Goal: Task Accomplishment & Management: Manage account settings

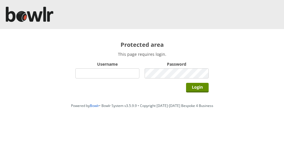
type input "grahamw"
click at [200, 87] on input "Login" at bounding box center [197, 88] width 23 height 10
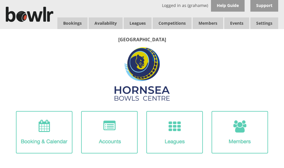
click at [0, 0] on link "Members list" at bounding box center [0, 0] width 0 height 0
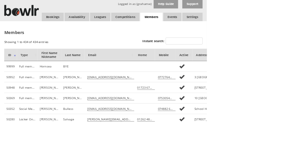
click at [262, 55] on input "Instant search:" at bounding box center [253, 56] width 51 height 10
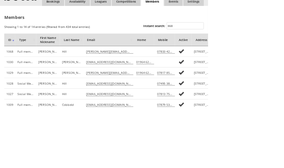
type input "Hill"
click at [284, 24] on html "Logged in as (grahamw) Help Guide Support Bookings Availability Leagues Competi…" at bounding box center [142, 167] width 284 height 334
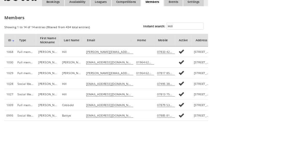
scroll to position [21, 0]
click at [277, 70] on td "15 Percy Close" at bounding box center [276, 70] width 28 height 15
click at [280, 68] on td "15 Percy Close" at bounding box center [276, 70] width 28 height 15
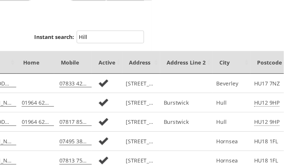
click at [191, 63] on td at bounding box center [211, 70] width 40 height 15
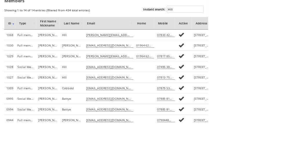
scroll to position [0, 0]
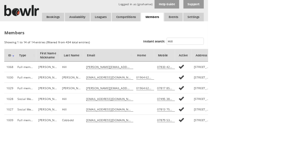
click at [139, 22] on link "Leagues" at bounding box center [138, 23] width 28 height 12
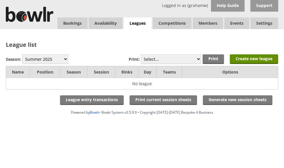
click at [53, 60] on select "Winter 2025-6 Summer 2025 Winter 24-25 Summer 2024 Winter 2023 / 2024 Summer 20…" at bounding box center [45, 59] width 46 height 10
select select "10"
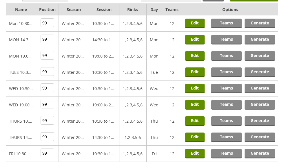
scroll to position [61, 0]
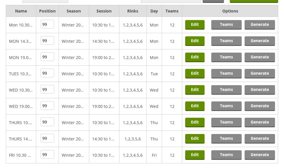
click at [229, 71] on link "Teams" at bounding box center [226, 74] width 30 height 10
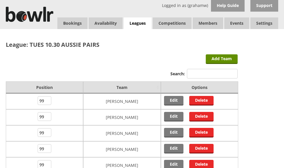
click at [139, 20] on link "Leagues" at bounding box center [138, 23] width 28 height 12
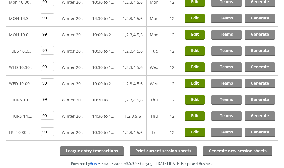
scroll to position [84, 0]
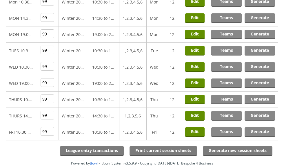
click at [230, 100] on link "Teams" at bounding box center [226, 100] width 30 height 10
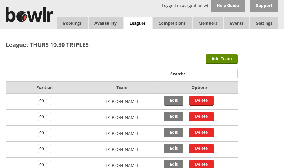
click at [140, 23] on link "Leagues" at bounding box center [138, 23] width 28 height 12
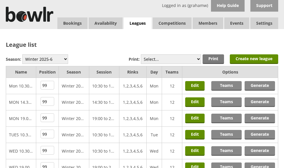
click at [225, 101] on link "Teams" at bounding box center [226, 102] width 30 height 10
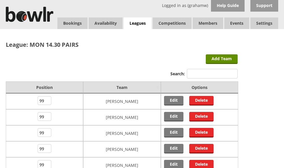
click at [138, 21] on link "Leagues" at bounding box center [138, 23] width 28 height 12
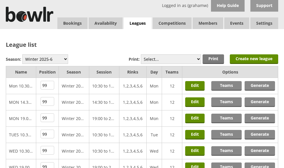
click at [0, 0] on link "Log Out" at bounding box center [0, 0] width 0 height 0
